Goal: Task Accomplishment & Management: Complete application form

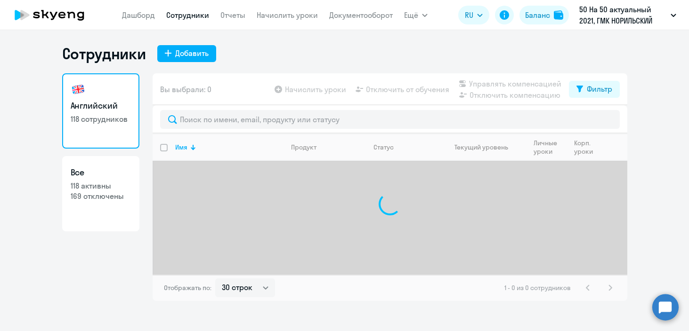
select select "30"
click at [185, 50] on div "Добавить" at bounding box center [191, 53] width 33 height 11
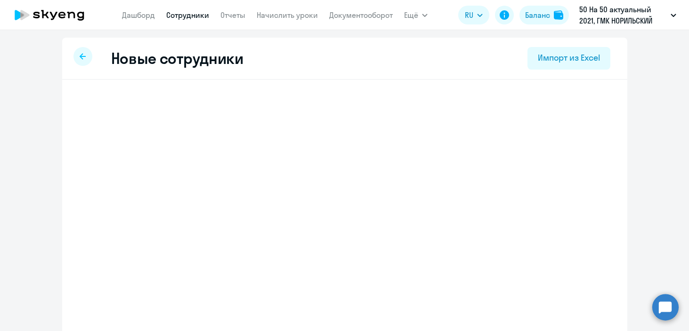
select select "english_adult_not_native_speaker"
select select "3"
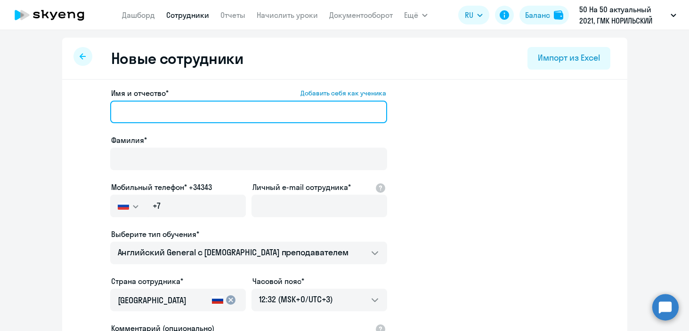
click at [220, 122] on input "Имя и отчество* Добавить себя как ученика" at bounding box center [248, 112] width 277 height 23
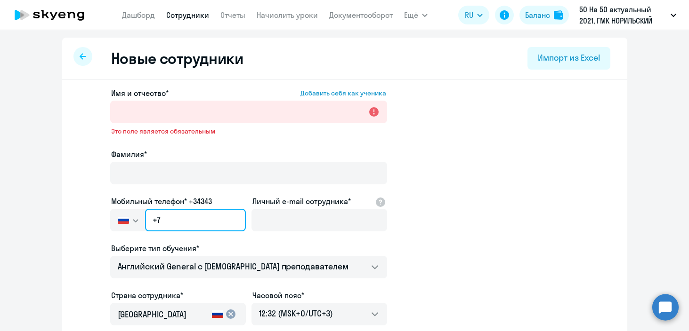
click at [204, 213] on input "+7" at bounding box center [195, 220] width 100 height 23
paste input "[PHONE_NUMBER]"
type input "[PHONE_NUMBER]"
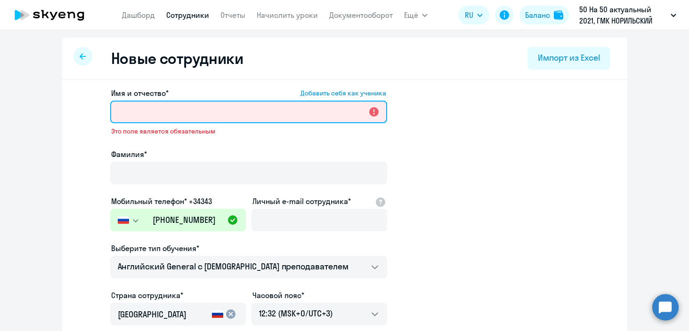
click at [185, 103] on input "Имя и отчество* Добавить себя как ученика" at bounding box center [248, 112] width 277 height 23
paste input "[PERSON_NAME]"
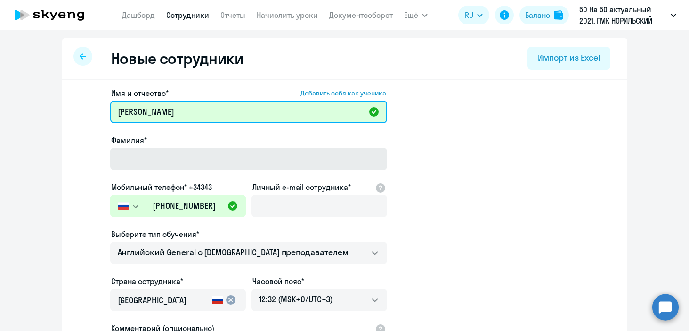
type input "[PERSON_NAME]"
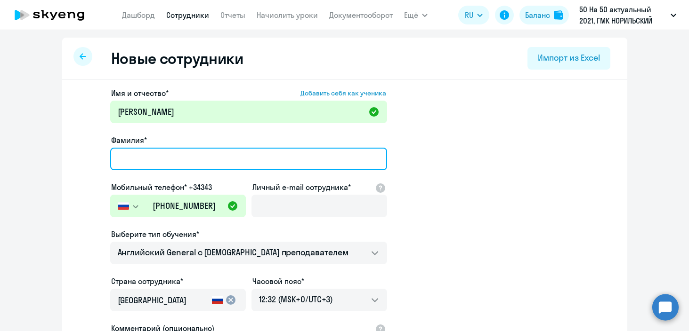
click at [165, 165] on input "Фамилия*" at bounding box center [248, 159] width 277 height 23
type input "Николаевич"
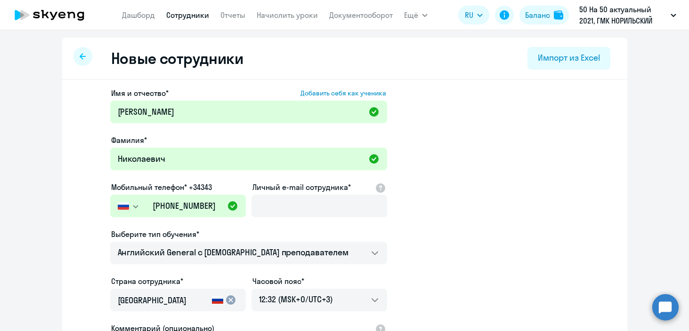
click at [441, 229] on app-new-student-form "Имя и отчество* Добавить себя как ученика [PERSON_NAME] телефон* +34343 [GEOGRA…" at bounding box center [344, 256] width 535 height 336
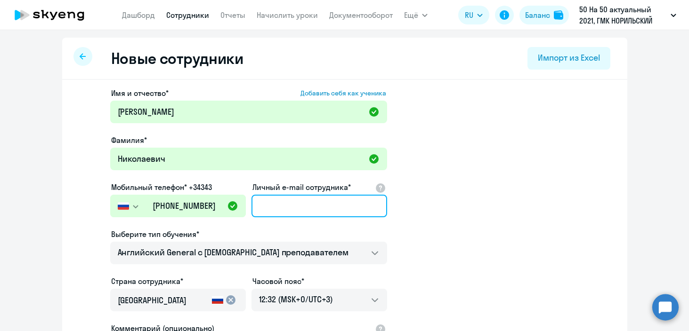
click at [298, 199] on input "Личный e-mail сотрудника*" at bounding box center [319, 206] width 136 height 23
paste input "[EMAIL_ADDRESS][DOMAIN_NAME]"
type input "[EMAIL_ADDRESS][DOMAIN_NAME]"
click at [466, 236] on app-new-student-form "Имя и отчество* Добавить себя как ученика [PERSON_NAME] телефон* +34343 [GEOGRA…" at bounding box center [344, 256] width 535 height 336
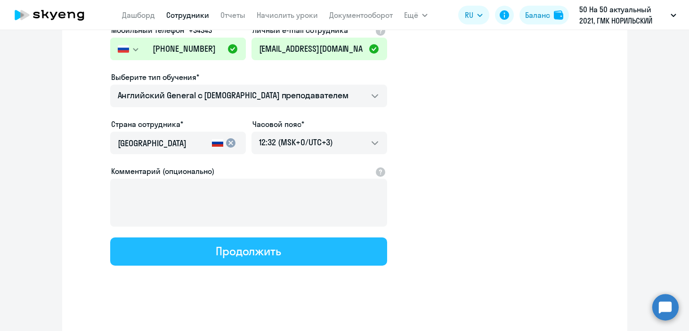
scroll to position [162, 0]
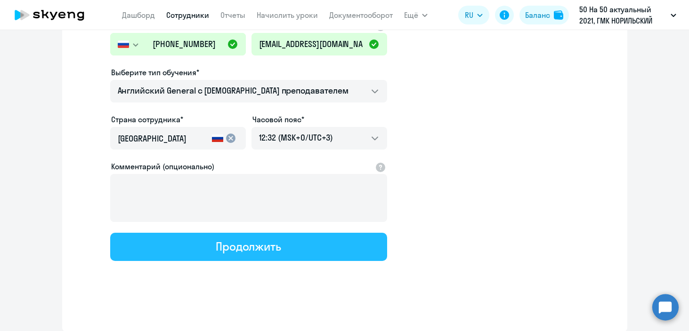
click at [258, 250] on div "Продолжить" at bounding box center [248, 246] width 65 height 15
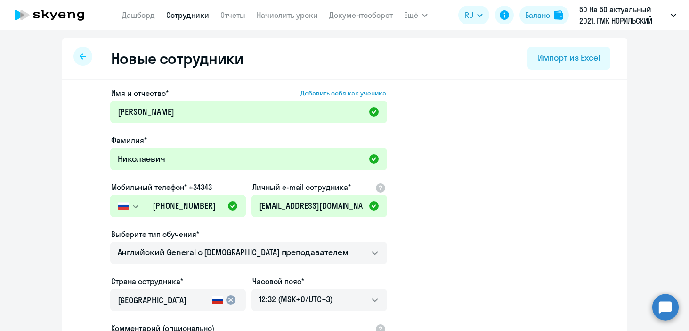
select select "english_adult_not_native_speaker"
select select "3"
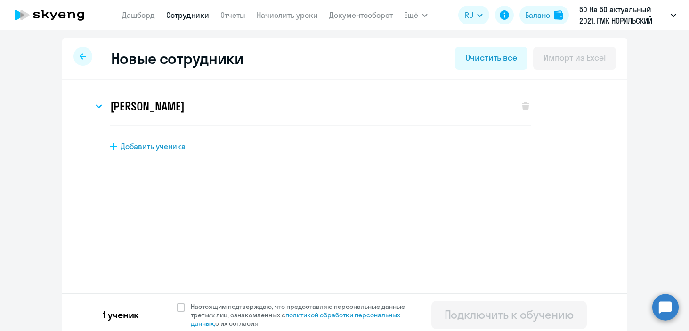
drag, startPoint x: 145, startPoint y: 145, endPoint x: 361, endPoint y: 240, distance: 236.5
click at [361, 240] on div "Новые сотрудники Очистить все Импорт из Excel [PERSON_NAME] Имя и отчество* Доб…" at bounding box center [344, 187] width 565 height 298
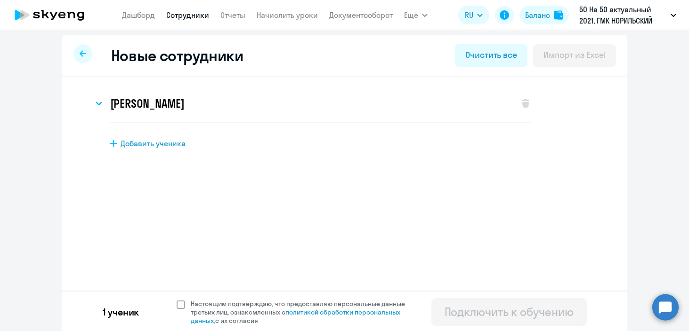
scroll to position [4, 0]
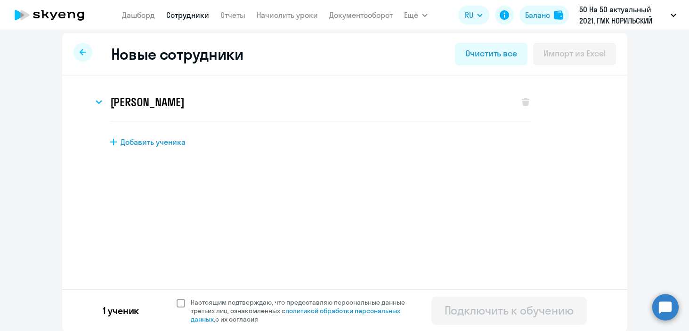
click at [177, 306] on span at bounding box center [181, 303] width 8 height 8
click at [176, 298] on input "Настоящим подтверждаю, что предоставляю персональные данные третьих лиц, ознако…" at bounding box center [176, 298] width 0 height 0
checkbox input "true"
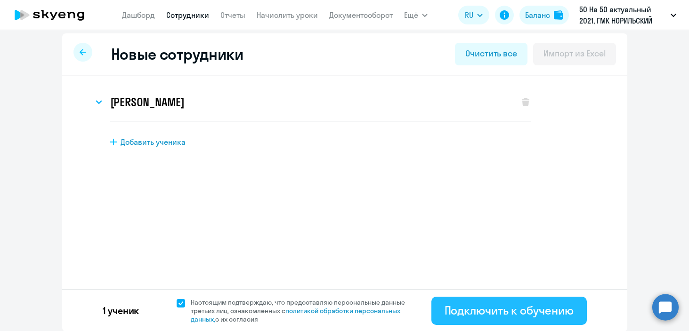
click at [538, 314] on div "Подключить к обучению" at bounding box center [508, 310] width 129 height 15
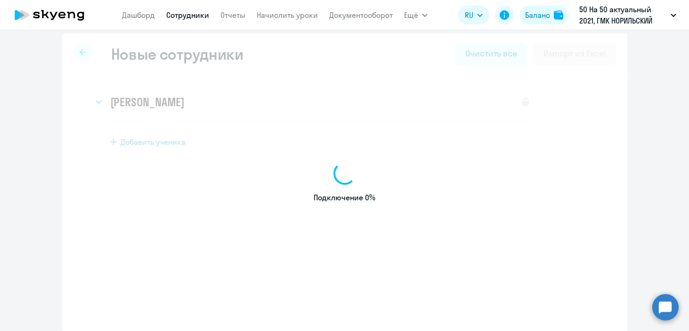
select select "english_adult_not_native_speaker"
select select "3"
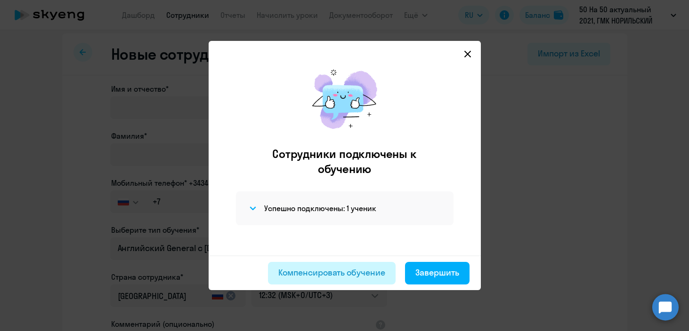
click at [331, 279] on div "Компенсировать обучение" at bounding box center [331, 273] width 107 height 12
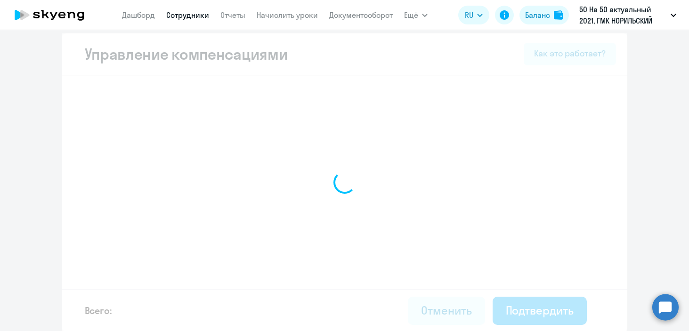
select select "MONTHLY"
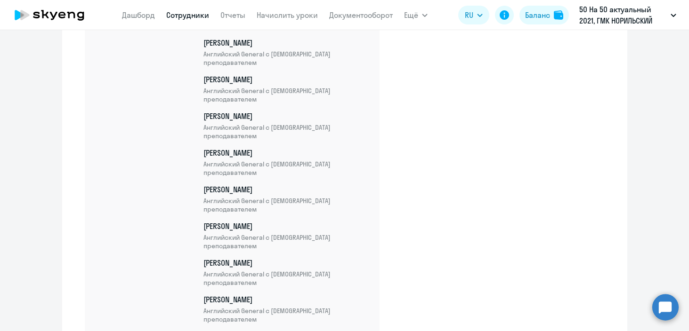
scroll to position [3952, 0]
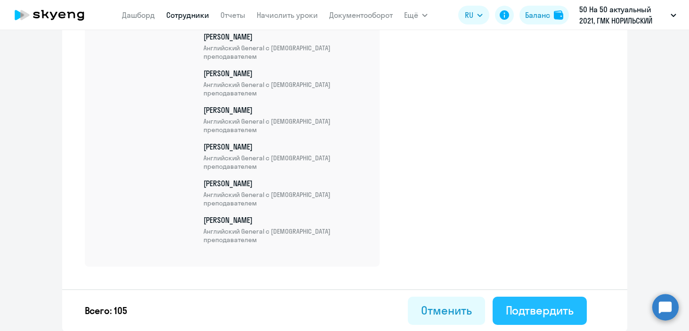
click at [540, 307] on div "Подтвердить" at bounding box center [540, 310] width 68 height 15
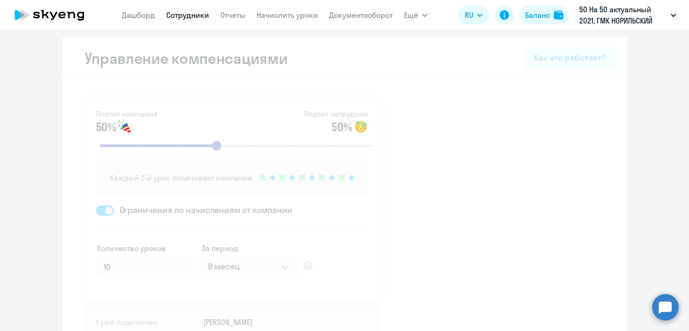
select select "30"
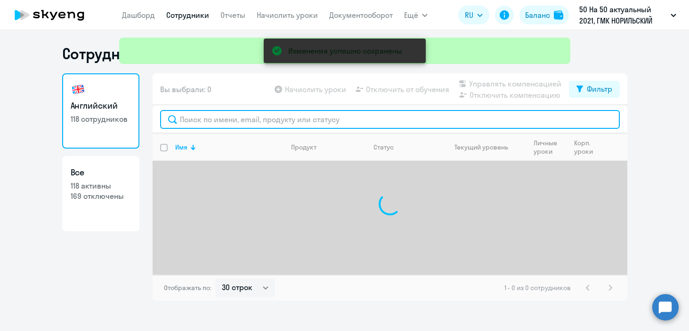
click at [229, 120] on input "text" at bounding box center [390, 119] width 460 height 19
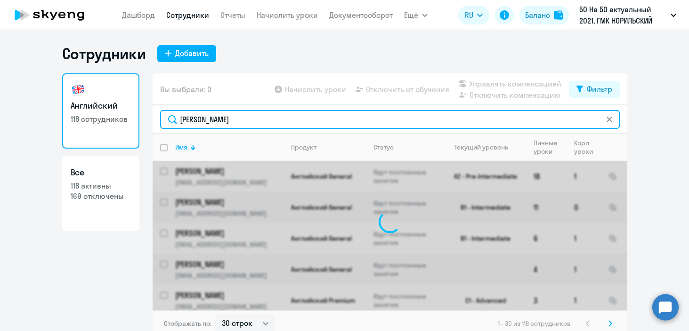
type input "[PERSON_NAME]"
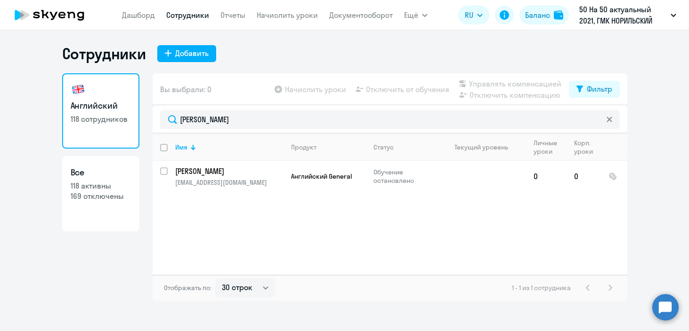
click at [108, 103] on h3 "Английский" at bounding box center [101, 106] width 60 height 12
click at [100, 185] on p "118 активны" at bounding box center [101, 186] width 60 height 10
select select "30"
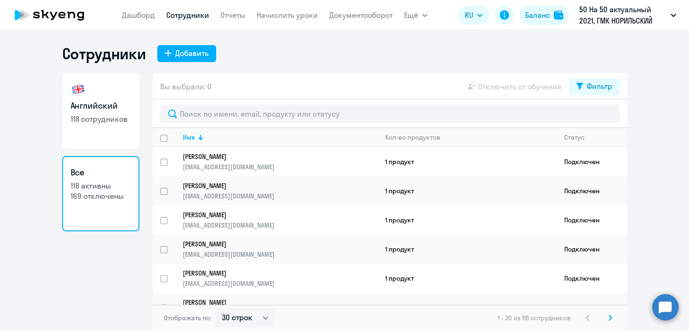
click at [111, 215] on link "Все 118 активны 169 отключены" at bounding box center [100, 193] width 77 height 75
click at [125, 17] on link "Дашборд" at bounding box center [138, 14] width 33 height 9
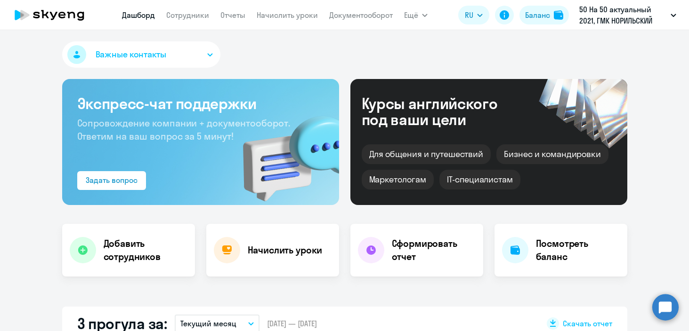
select select "30"
